Goal: Task Accomplishment & Management: Complete application form

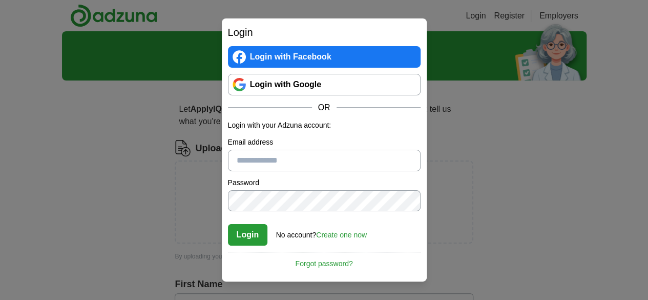
click at [326, 86] on link "Login with Google" at bounding box center [324, 85] width 193 height 22
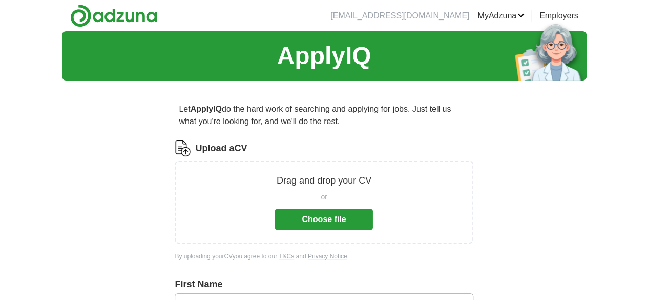
click at [354, 214] on button "Choose file" at bounding box center [324, 220] width 98 height 22
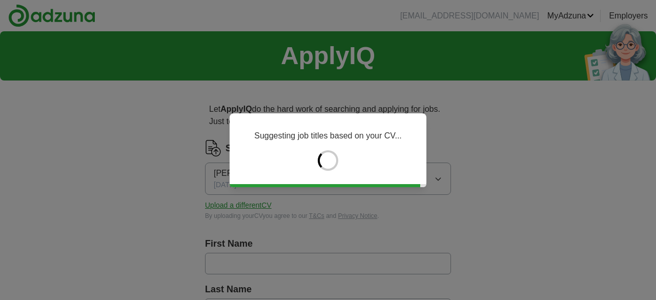
type input "********"
type input "******"
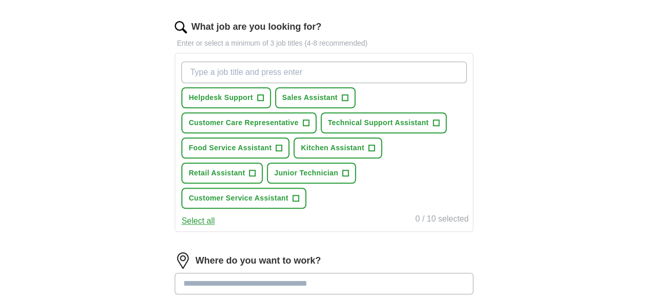
scroll to position [325, 0]
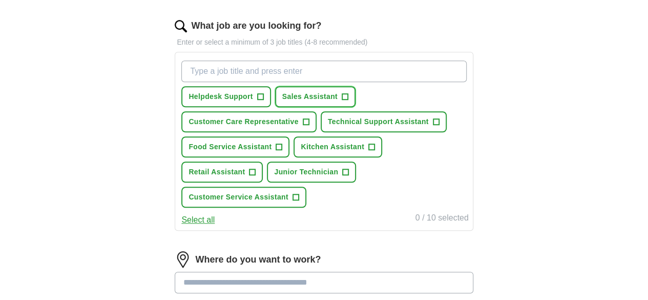
click at [342, 88] on button "Sales Assistant +" at bounding box center [315, 96] width 80 height 21
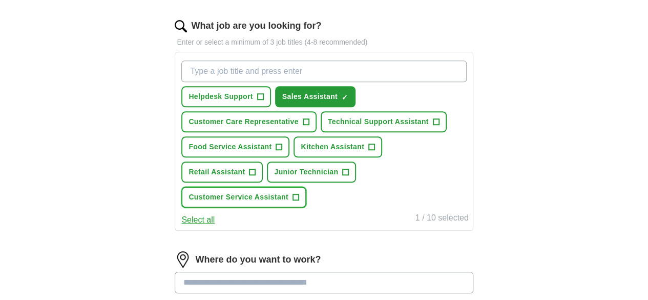
click at [298, 208] on button "Customer Service Assistant +" at bounding box center [243, 197] width 125 height 21
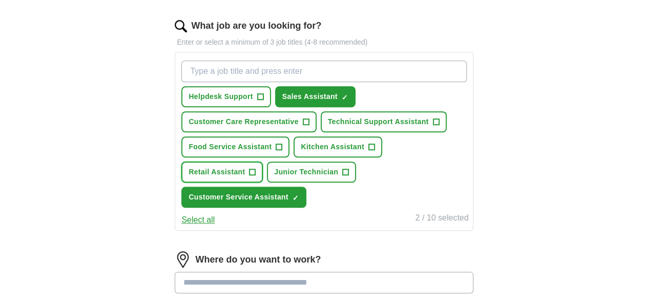
click at [259, 182] on button "Retail Assistant +" at bounding box center [221, 171] width 81 height 21
click at [350, 152] on span "Kitchen Assistant" at bounding box center [333, 146] width 64 height 11
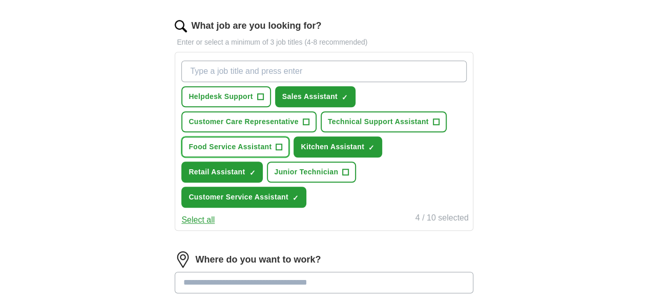
click at [272, 152] on span "Food Service Assistant" at bounding box center [230, 146] width 83 height 11
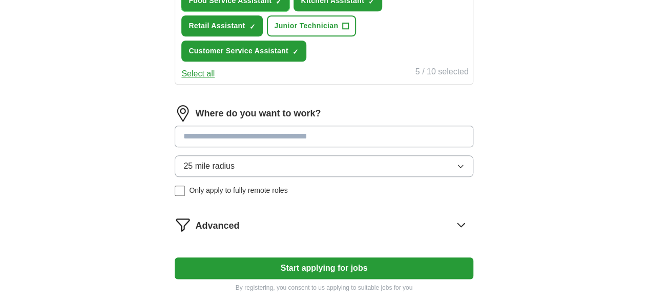
scroll to position [477, 0]
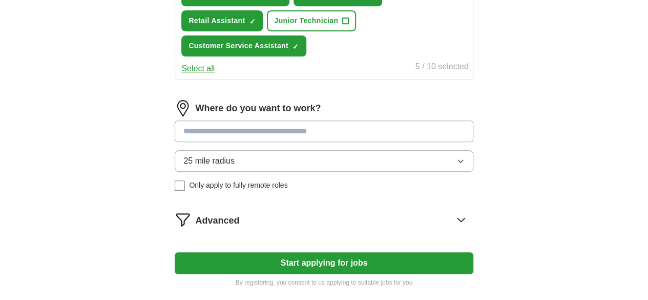
click at [389, 142] on input at bounding box center [324, 131] width 298 height 22
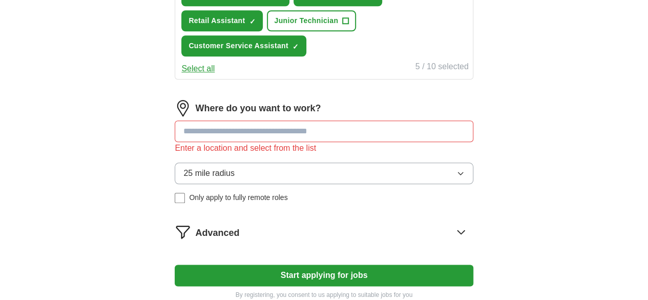
click at [337, 184] on div "Where do you want to work? Enter a location and select from the list 25 mile ra…" at bounding box center [324, 155] width 298 height 111
click at [457, 177] on icon "button" at bounding box center [461, 173] width 8 height 8
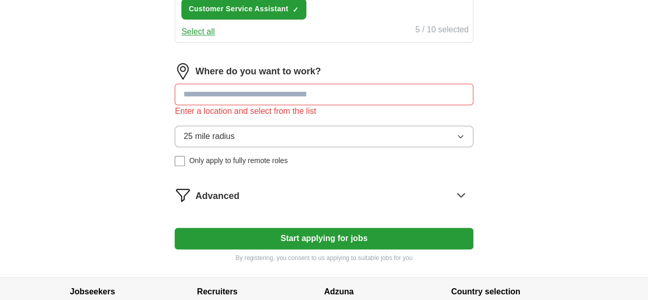
scroll to position [526, 0]
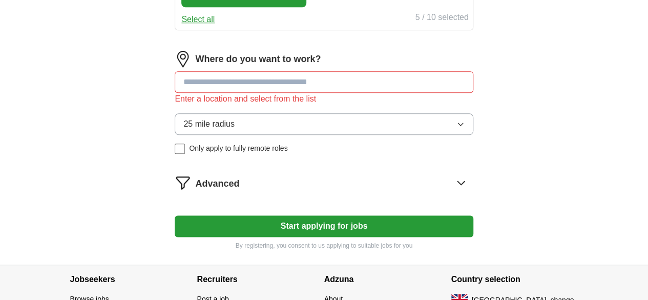
click at [421, 135] on button "25 mile radius" at bounding box center [324, 124] width 298 height 22
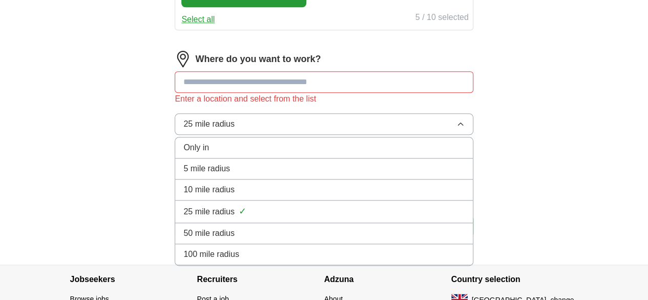
click at [373, 260] on div "100 mile radius" at bounding box center [323, 254] width 281 height 12
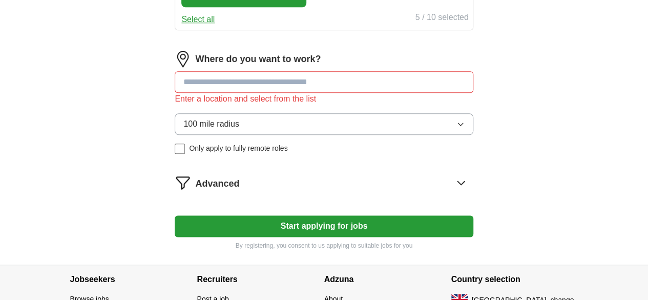
click at [274, 93] on input at bounding box center [324, 82] width 298 height 22
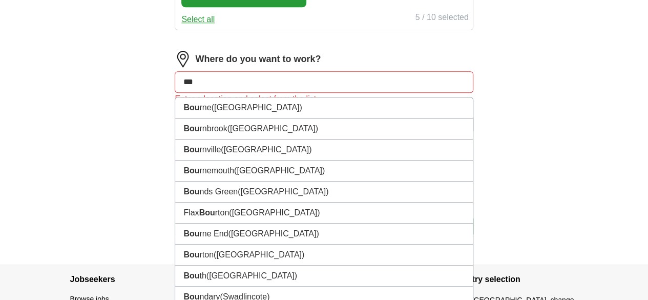
type input "****"
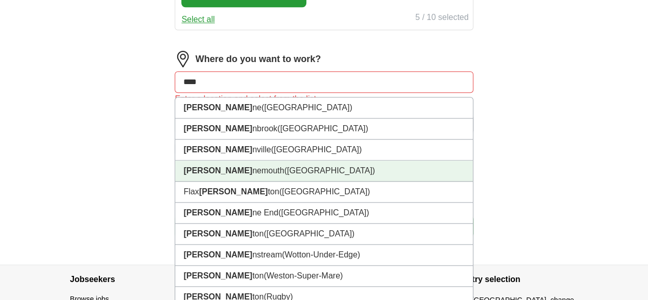
click at [284, 175] on span "([GEOGRAPHIC_DATA])" at bounding box center [329, 170] width 91 height 9
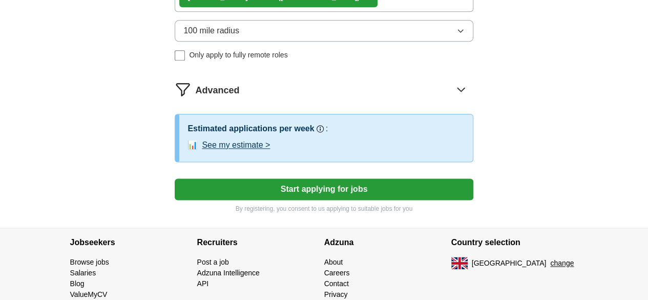
scroll to position [618, 0]
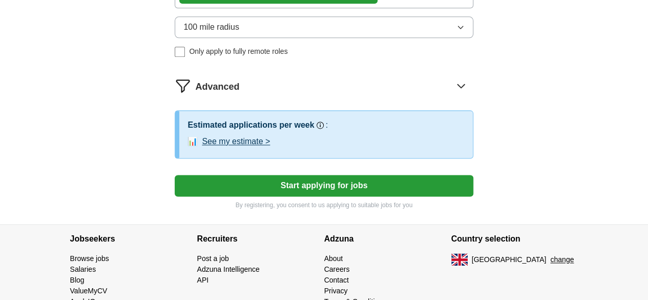
click at [259, 148] on button "See my estimate >" at bounding box center [236, 141] width 68 height 12
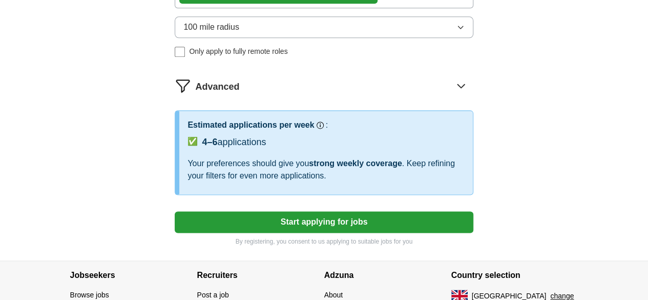
click at [359, 233] on button "Start applying for jobs" at bounding box center [324, 222] width 298 height 22
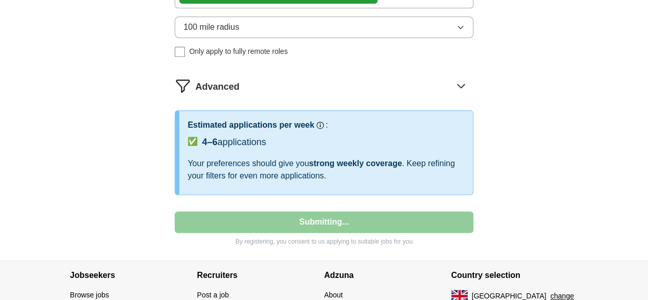
select select "**"
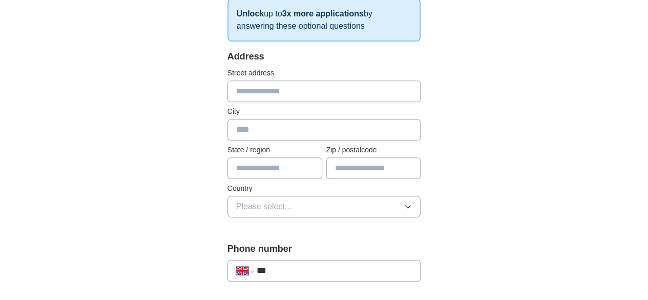
scroll to position [193, 0]
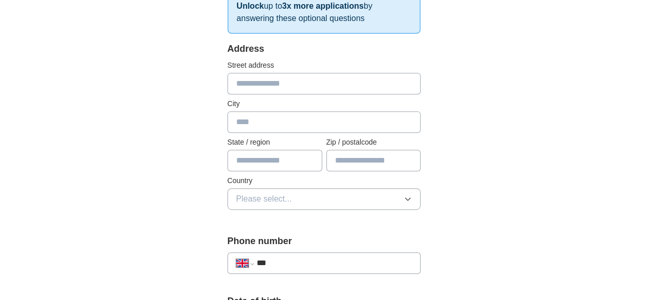
click at [342, 86] on input "text" at bounding box center [325, 84] width 194 height 22
type input "**********"
type input "******"
type input "*******"
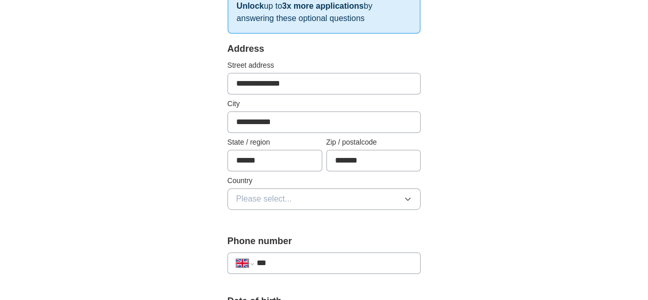
click at [363, 193] on button "Please select..." at bounding box center [325, 199] width 194 height 22
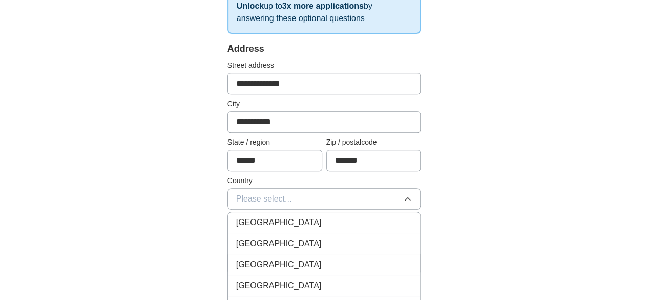
click at [360, 216] on div "[GEOGRAPHIC_DATA]" at bounding box center [324, 222] width 176 height 12
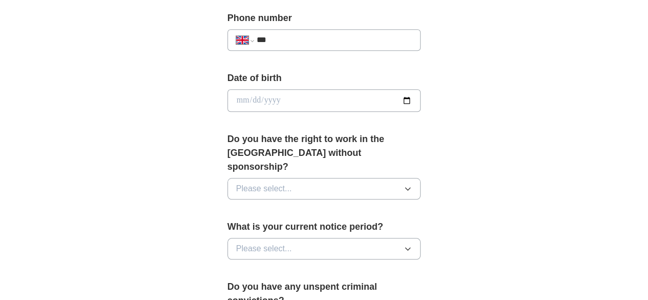
scroll to position [418, 0]
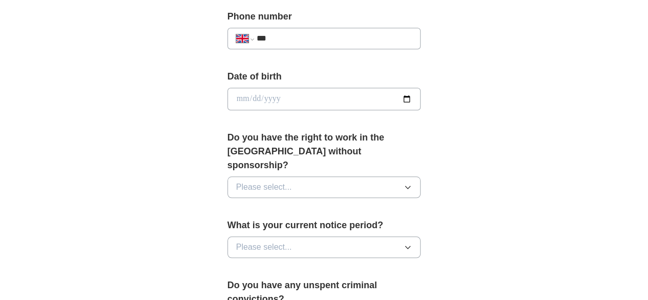
click at [421, 99] on input "date" at bounding box center [325, 99] width 194 height 23
type input "**********"
click at [274, 176] on button "Please select..." at bounding box center [325, 187] width 194 height 22
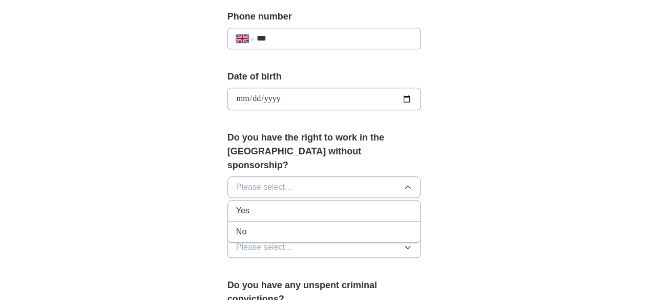
click at [269, 204] on div "Yes" at bounding box center [324, 210] width 176 height 12
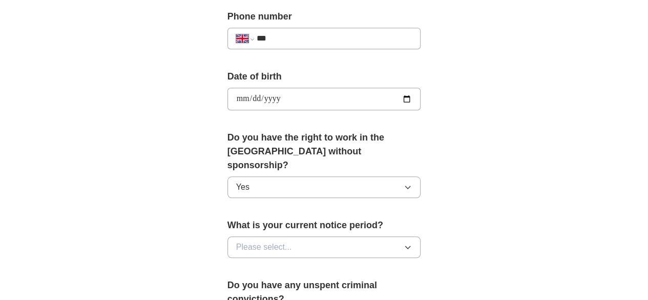
click at [284, 236] on button "Please select..." at bounding box center [325, 247] width 194 height 22
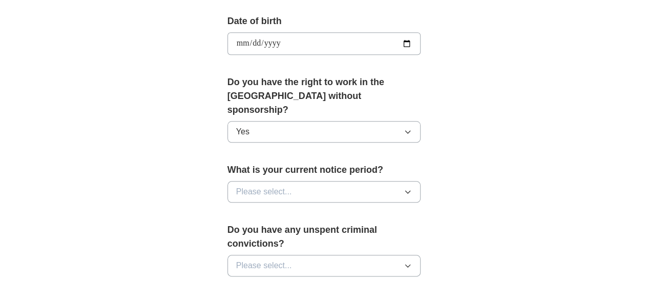
scroll to position [510, 0]
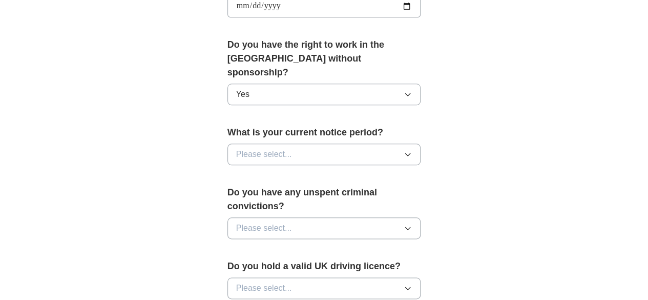
click at [376, 143] on button "Please select..." at bounding box center [325, 154] width 194 height 22
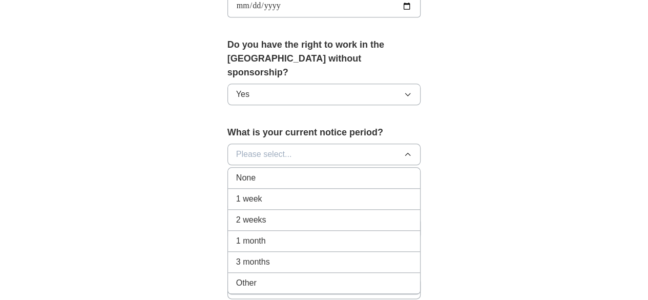
click at [337, 172] on div "None" at bounding box center [324, 178] width 176 height 12
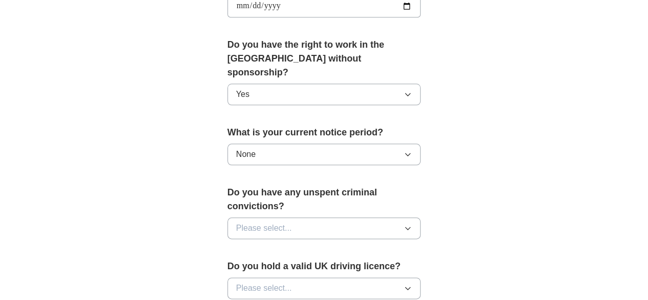
click at [365, 217] on button "Please select..." at bounding box center [325, 228] width 194 height 22
click at [339, 266] on div "No" at bounding box center [324, 272] width 176 height 12
click at [407, 217] on button "No" at bounding box center [325, 228] width 194 height 22
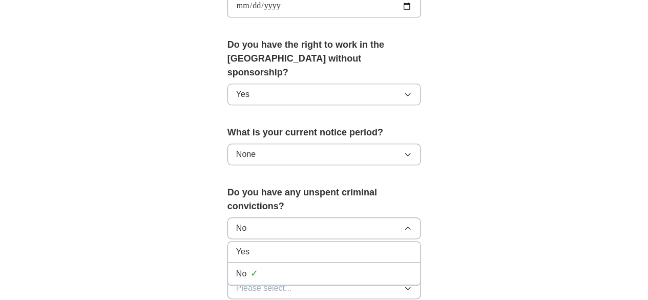
click at [325, 245] on div "Yes" at bounding box center [324, 251] width 176 height 12
click at [302, 217] on button "Yes" at bounding box center [325, 228] width 194 height 22
click at [299, 268] on div "No" at bounding box center [324, 274] width 176 height 12
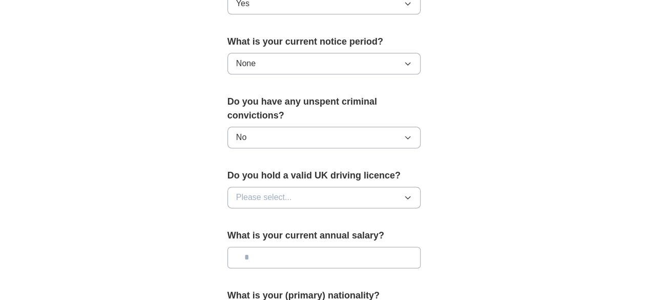
scroll to position [610, 0]
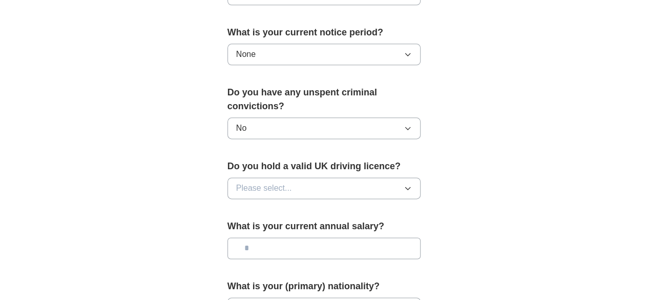
click at [368, 177] on button "Please select..." at bounding box center [325, 188] width 194 height 22
click at [313, 226] on div "No" at bounding box center [324, 232] width 176 height 12
click at [355, 237] on input "text" at bounding box center [325, 248] width 194 height 22
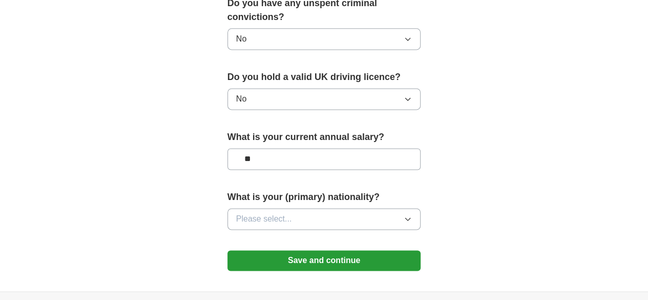
scroll to position [719, 0]
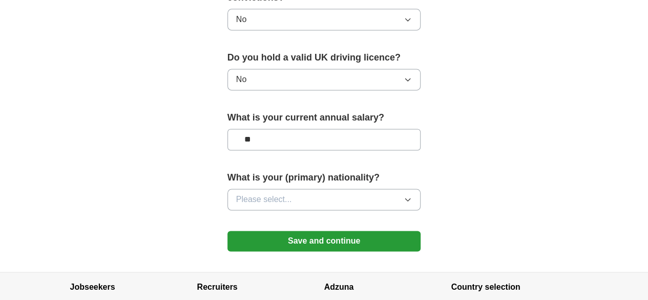
type input "**"
click at [337, 189] on button "Please select..." at bounding box center [325, 200] width 194 height 22
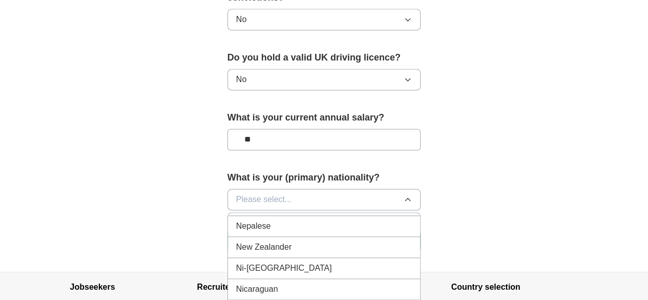
scroll to position [2624, 0]
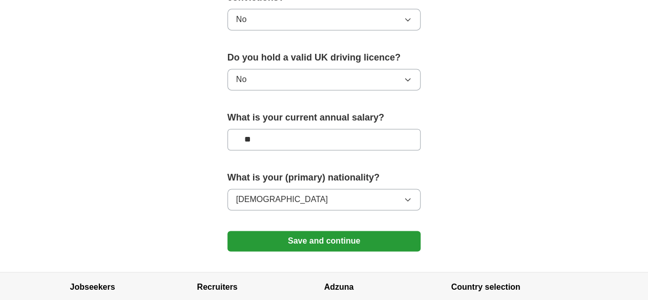
click at [384, 189] on button "[DEMOGRAPHIC_DATA]" at bounding box center [325, 200] width 194 height 22
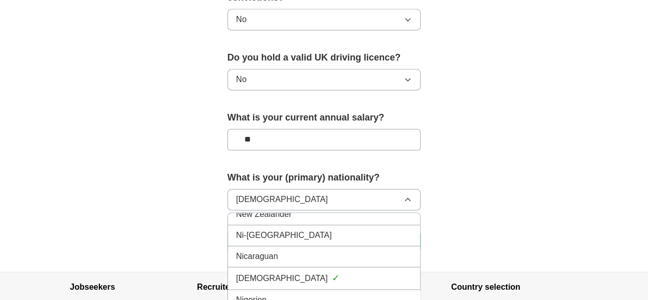
scroll to position [2657, 0]
click at [389, 189] on button "[DEMOGRAPHIC_DATA]" at bounding box center [325, 200] width 194 height 22
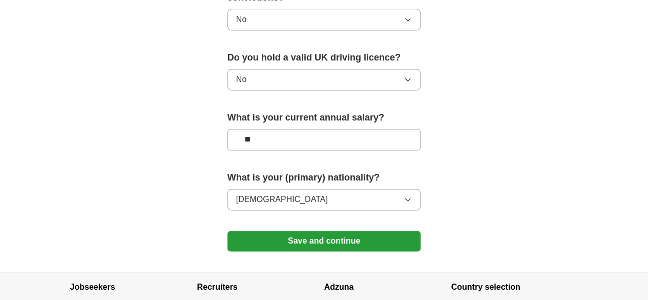
click at [393, 231] on button "Save and continue" at bounding box center [325, 241] width 194 height 20
